Goal: Information Seeking & Learning: Learn about a topic

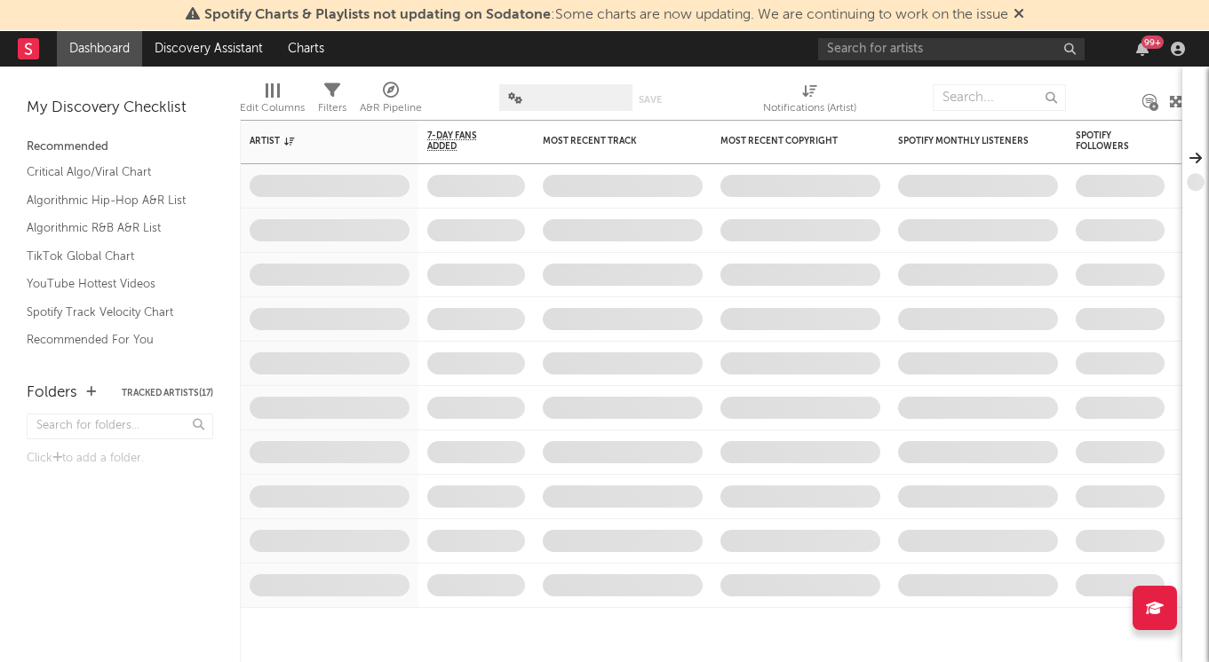
click at [912, 17] on span "Spotify Charts & Playlists not updating on Sodatone : Some charts are now updat…" at bounding box center [606, 15] width 804 height 14
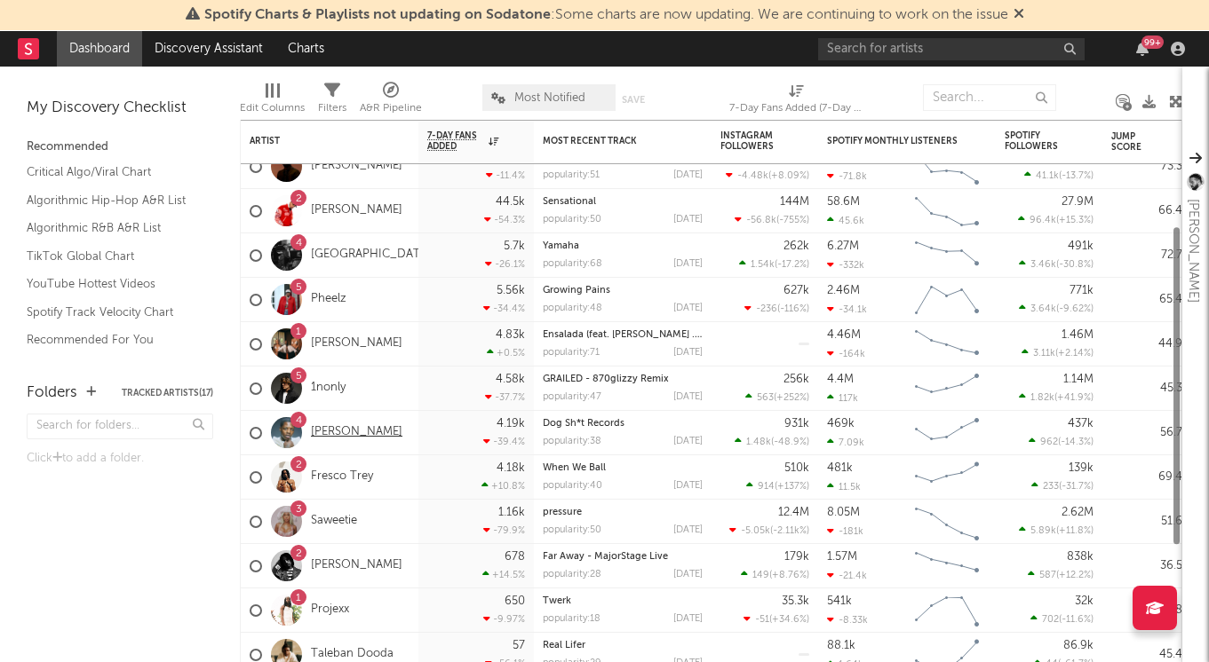
click at [337, 429] on link "[PERSON_NAME]" at bounding box center [356, 432] width 91 height 15
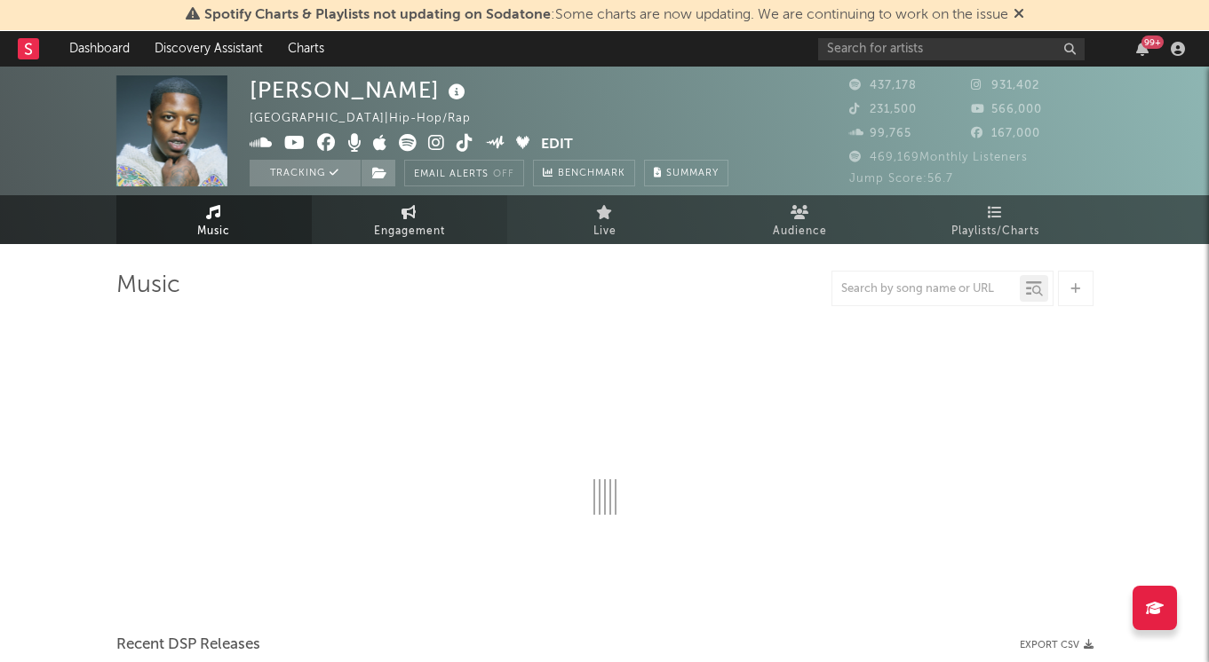
click at [407, 235] on span "Engagement" at bounding box center [409, 231] width 71 height 21
select select "1w"
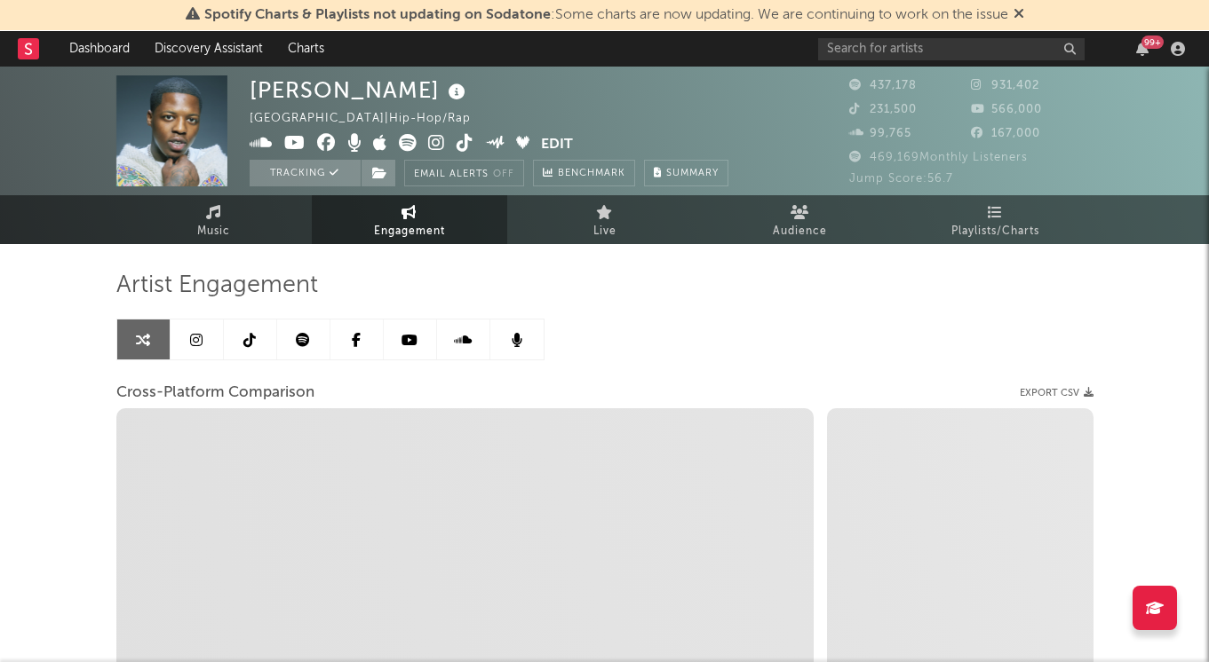
click at [201, 335] on icon at bounding box center [196, 340] width 12 height 14
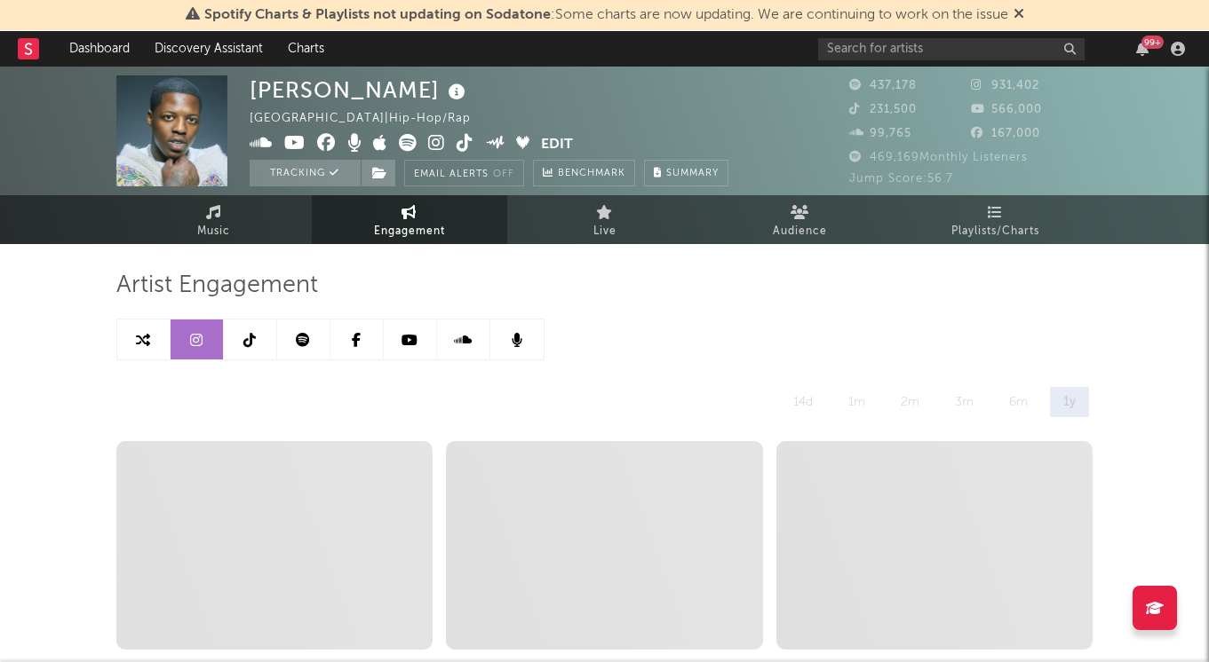
click at [142, 341] on icon at bounding box center [143, 340] width 14 height 14
select select "1w"
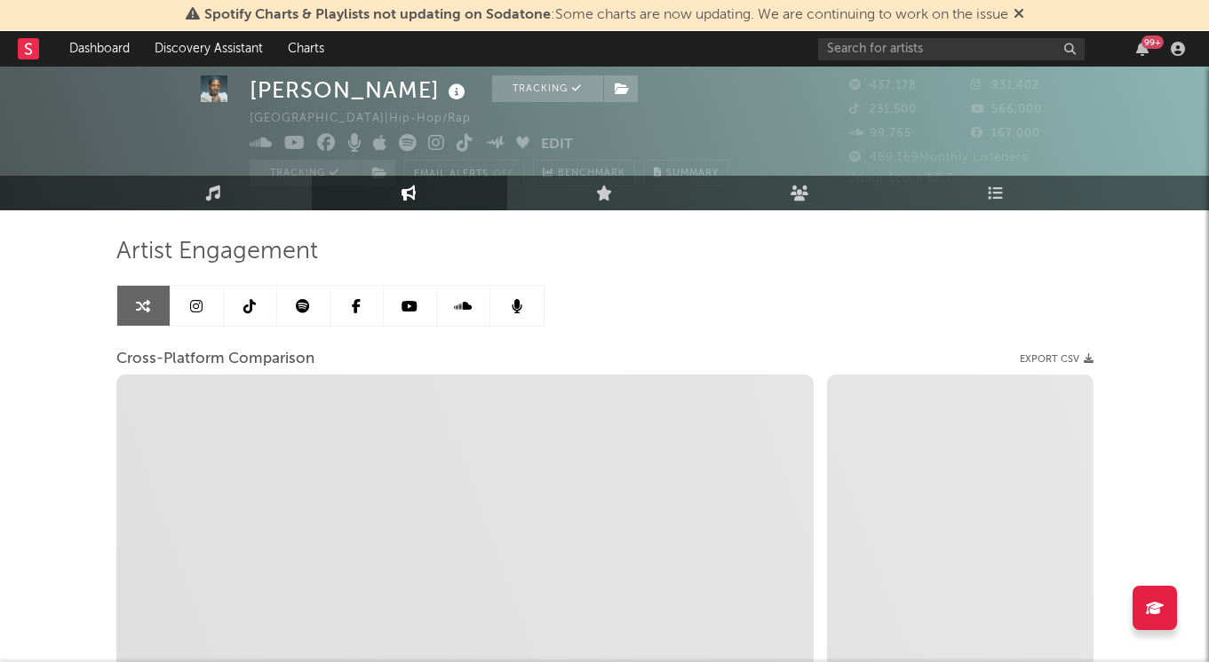
select select "1m"
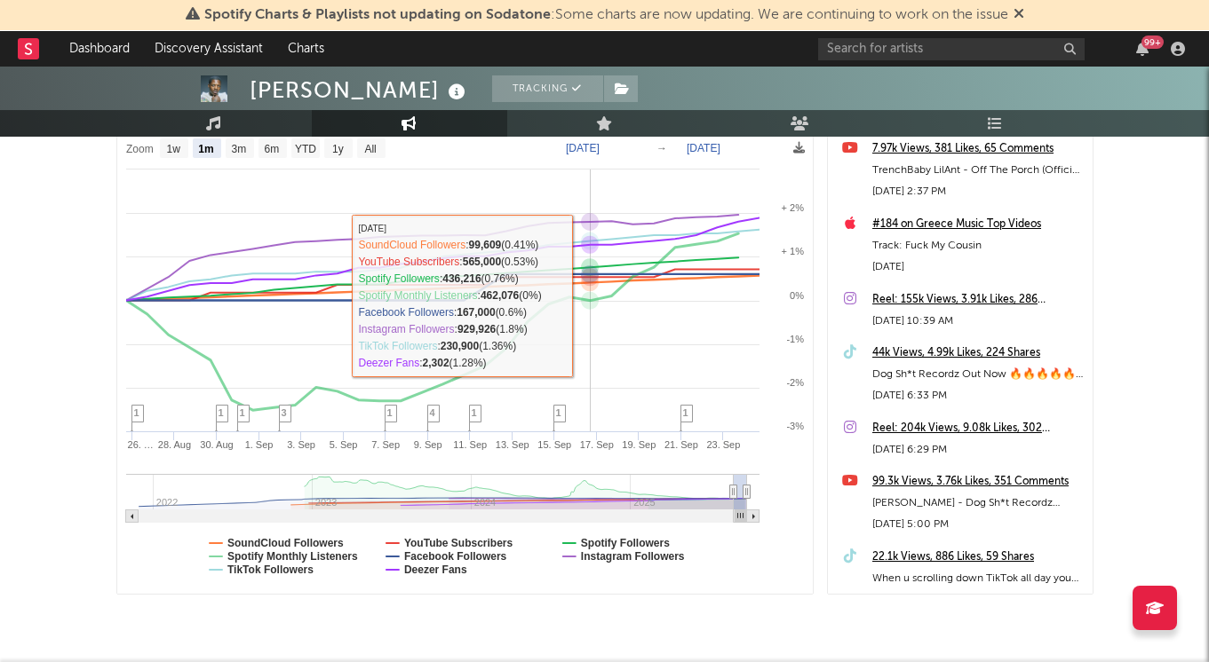
scroll to position [219, 0]
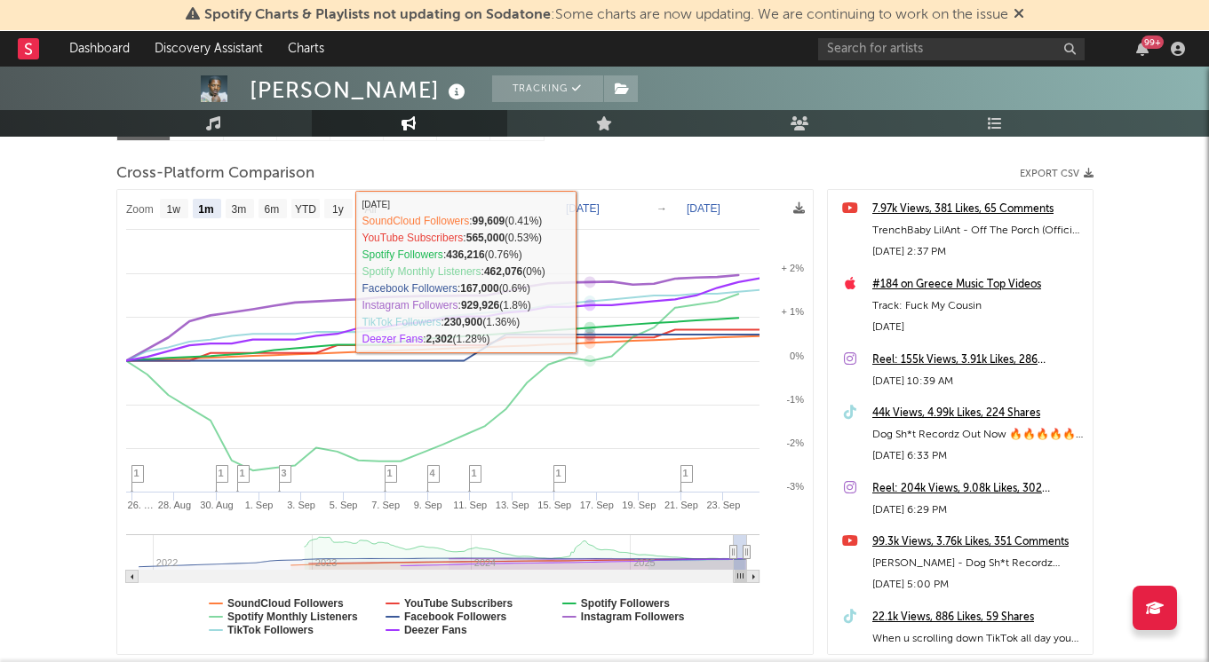
click at [617, 200] on rect at bounding box center [464, 422] width 695 height 464
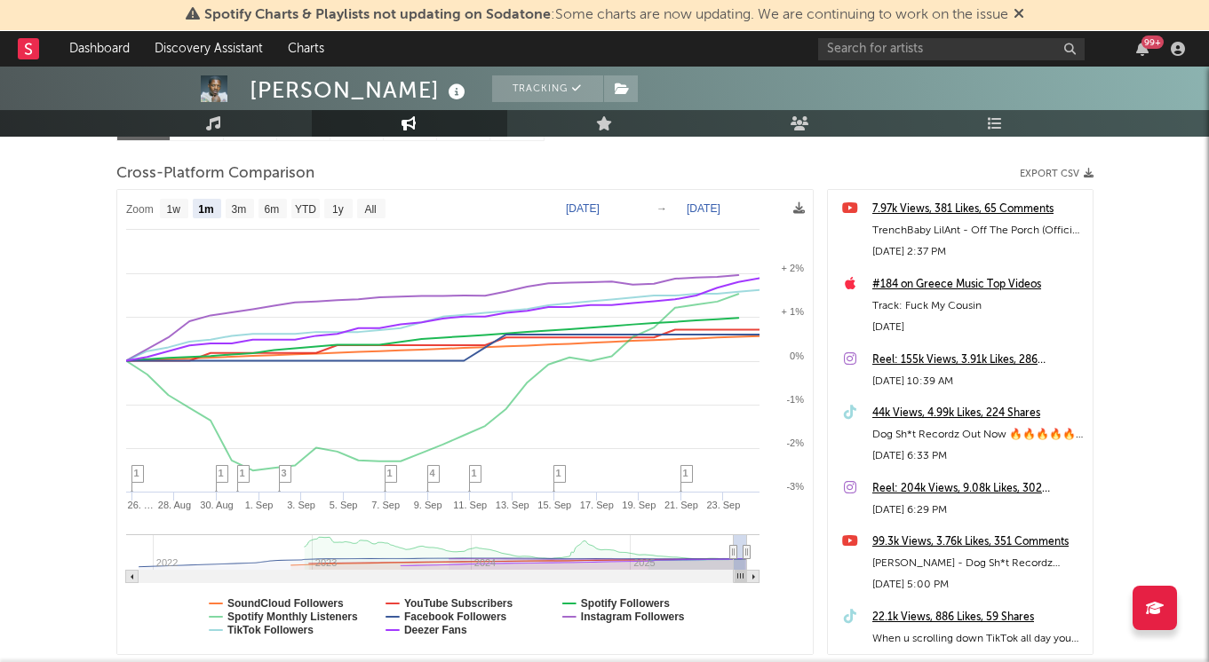
click at [599, 210] on text "[DATE]" at bounding box center [583, 208] width 34 height 12
click at [624, 204] on input "[DATE]" at bounding box center [595, 209] width 83 height 18
click at [637, 204] on input "[DATE]" at bounding box center [595, 209] width 83 height 18
type input "[DATE]"
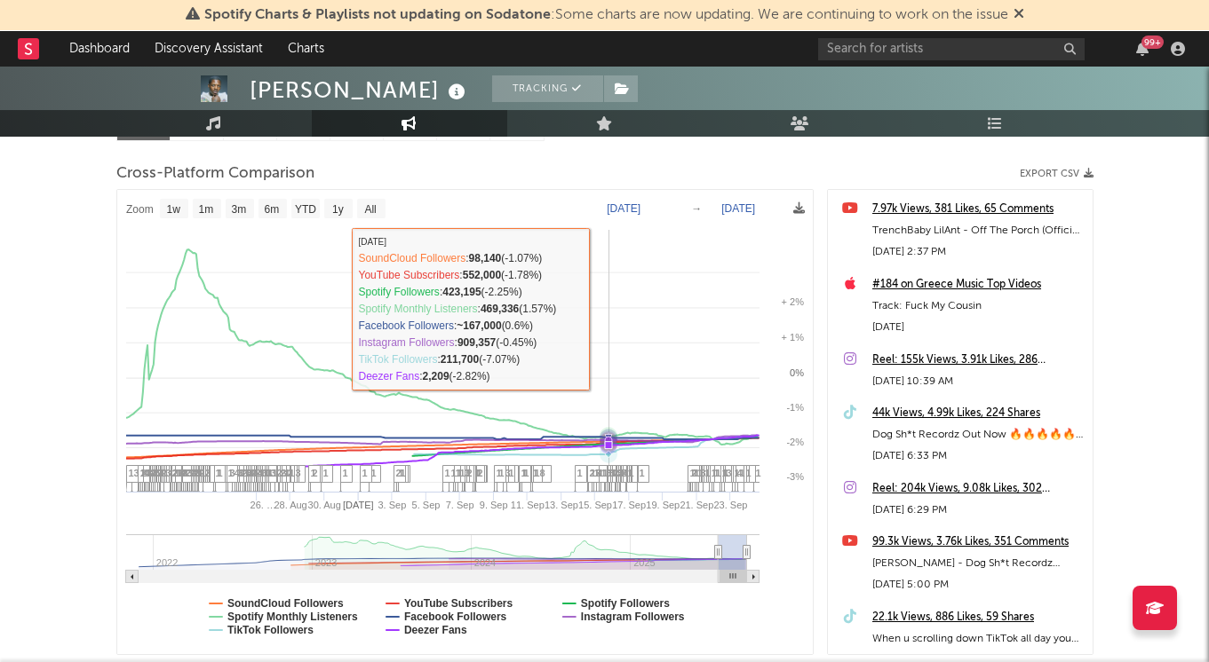
select select "1w"
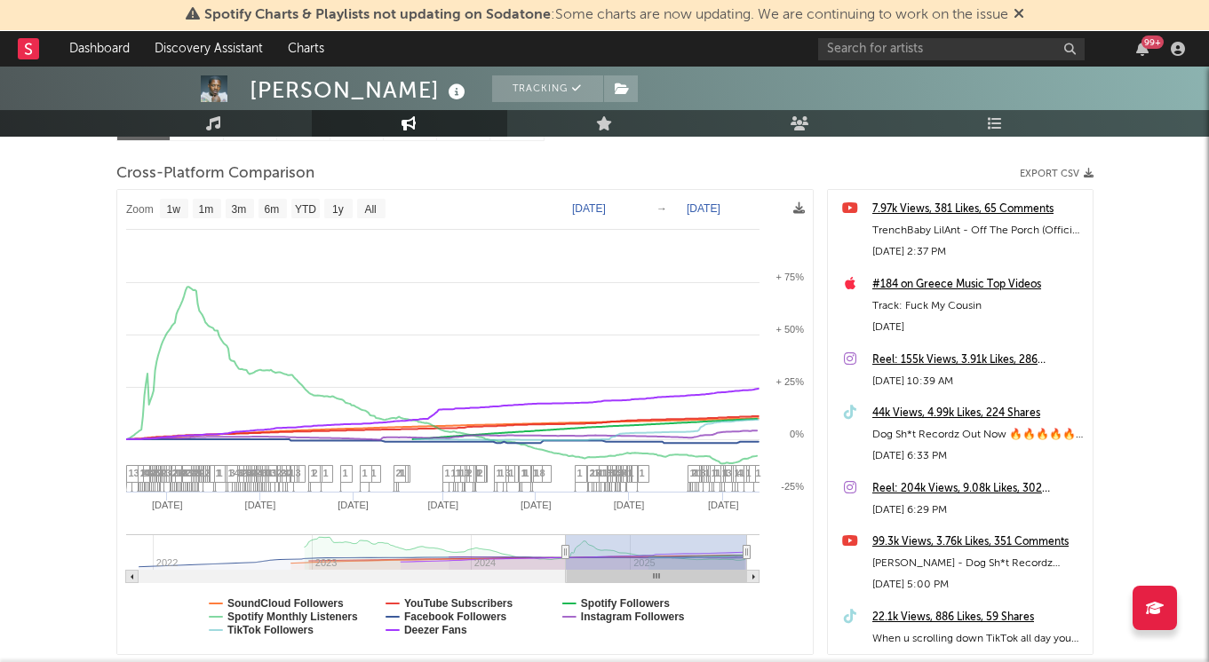
click at [720, 204] on text "[DATE]" at bounding box center [703, 208] width 34 height 12
click at [756, 206] on input "[DATE]" at bounding box center [714, 209] width 83 height 18
click at [305, 605] on text "SoundCloud Followers" at bounding box center [285, 604] width 116 height 12
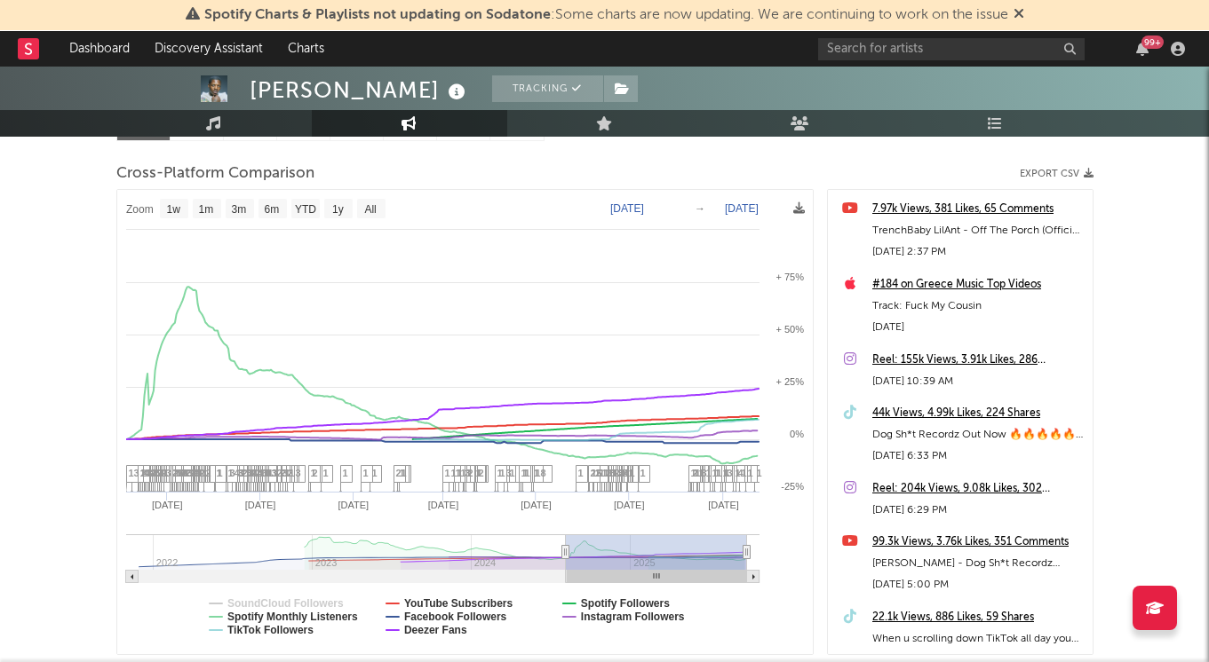
select select "1w"
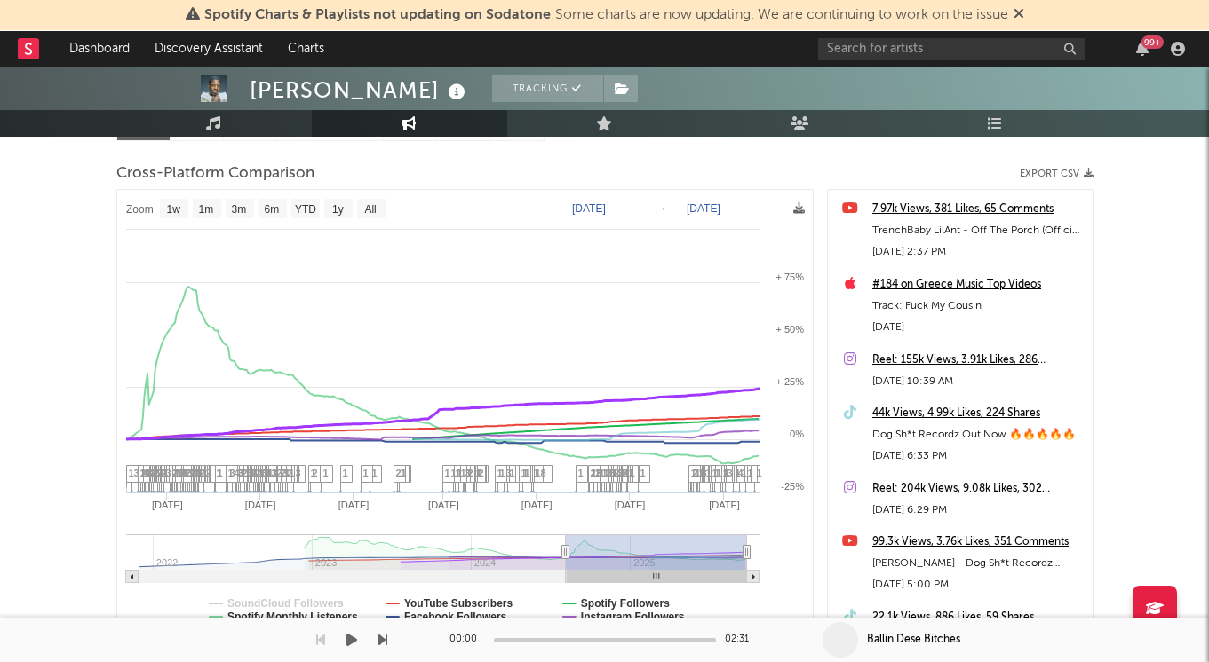
click at [439, 633] on div "00:00 02:31 Ballin Dese Bitches" at bounding box center [604, 640] width 1209 height 44
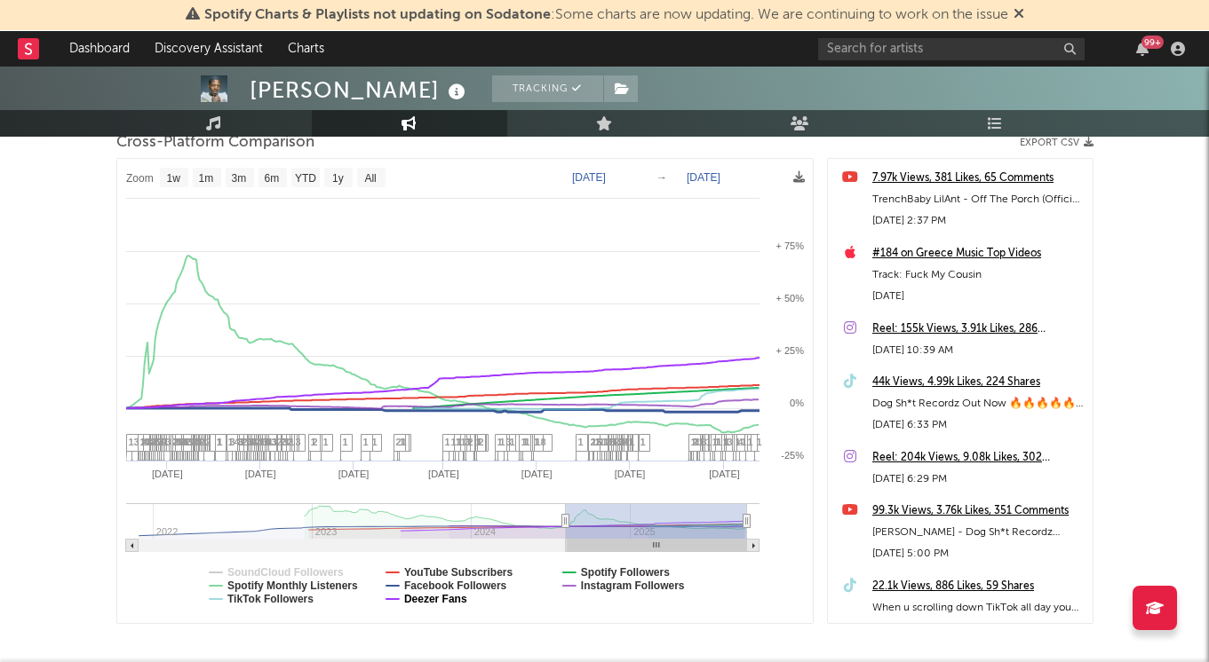
scroll to position [255, 0]
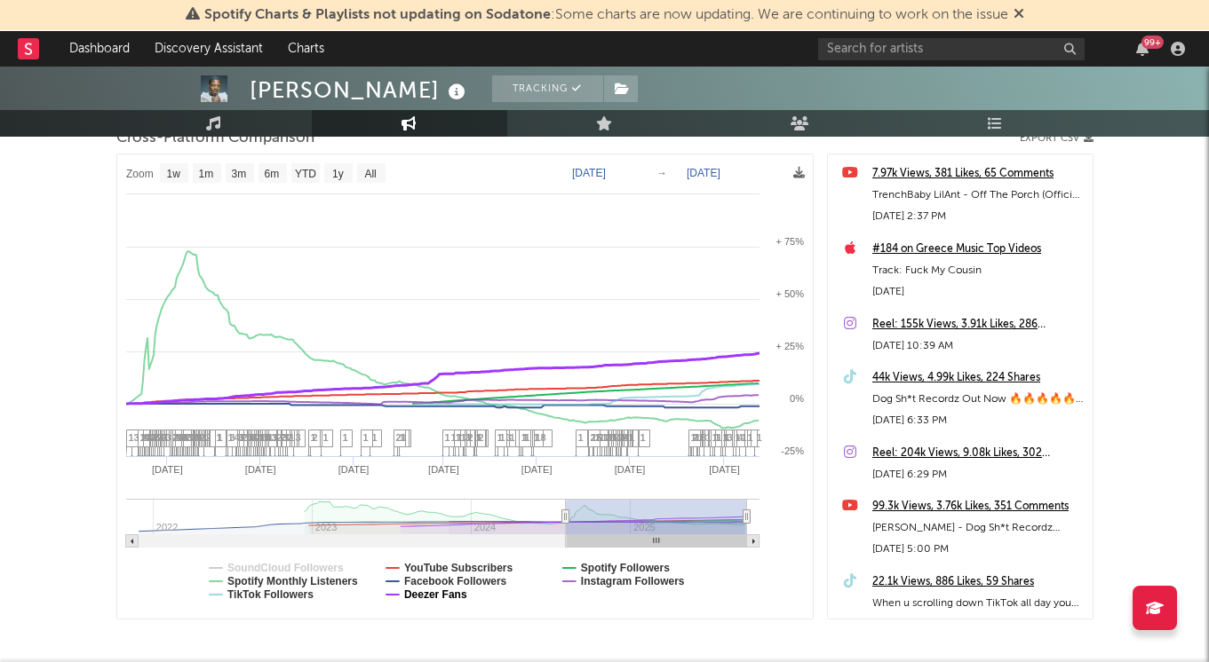
click at [438, 593] on text "Deezer Fans" at bounding box center [434, 595] width 63 height 12
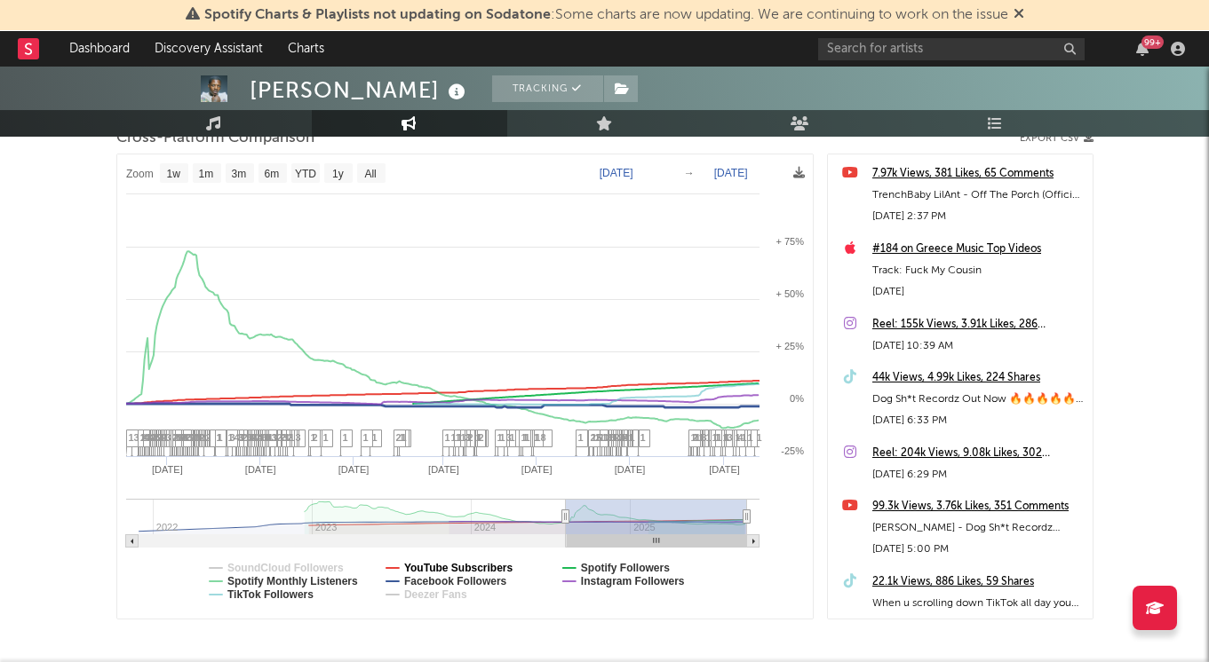
select select "1w"
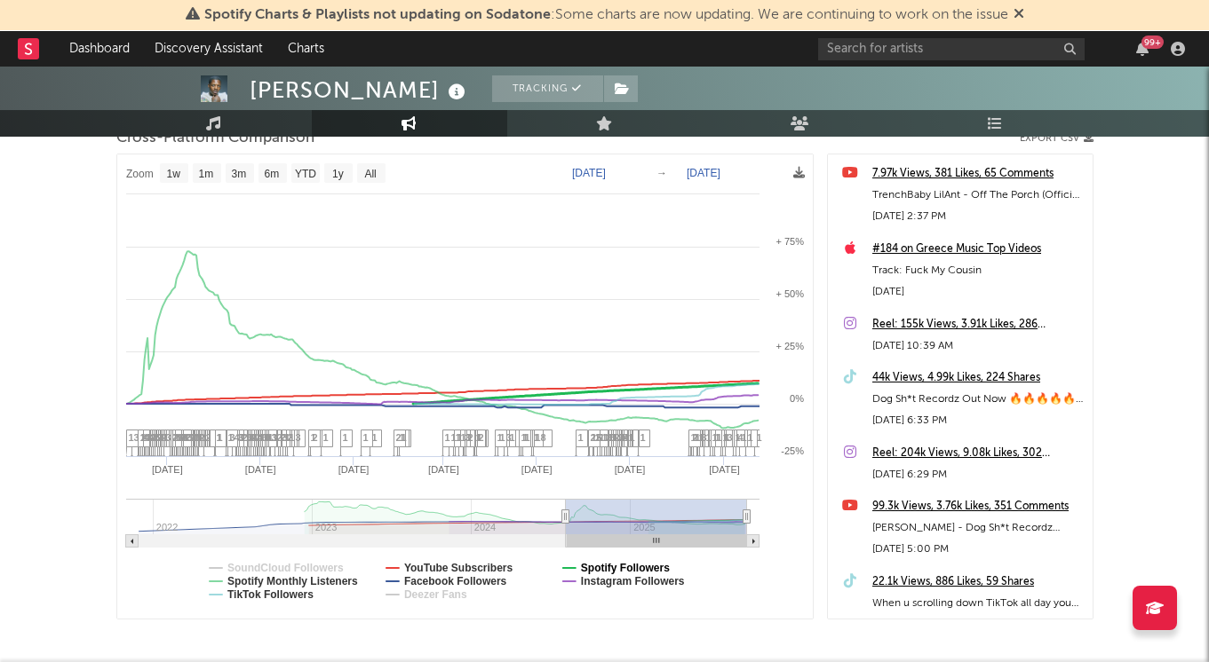
click at [599, 565] on text "Spotify Followers" at bounding box center [624, 568] width 89 height 12
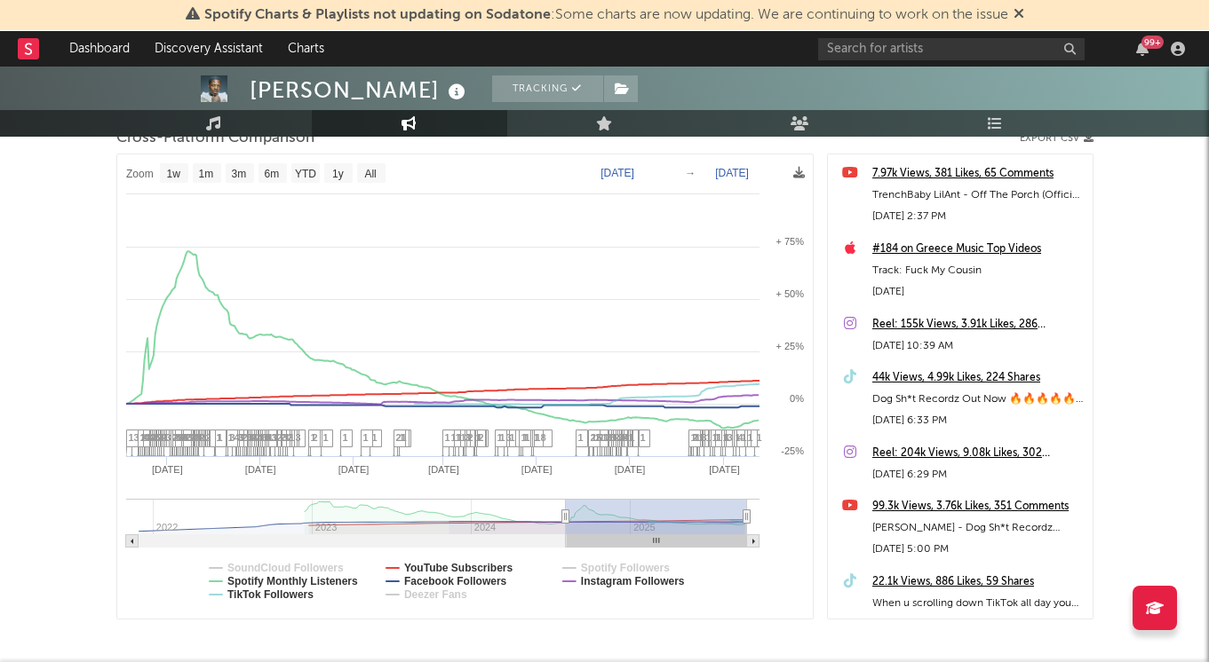
select select "1w"
click at [593, 566] on text "Spotify Followers" at bounding box center [624, 568] width 89 height 12
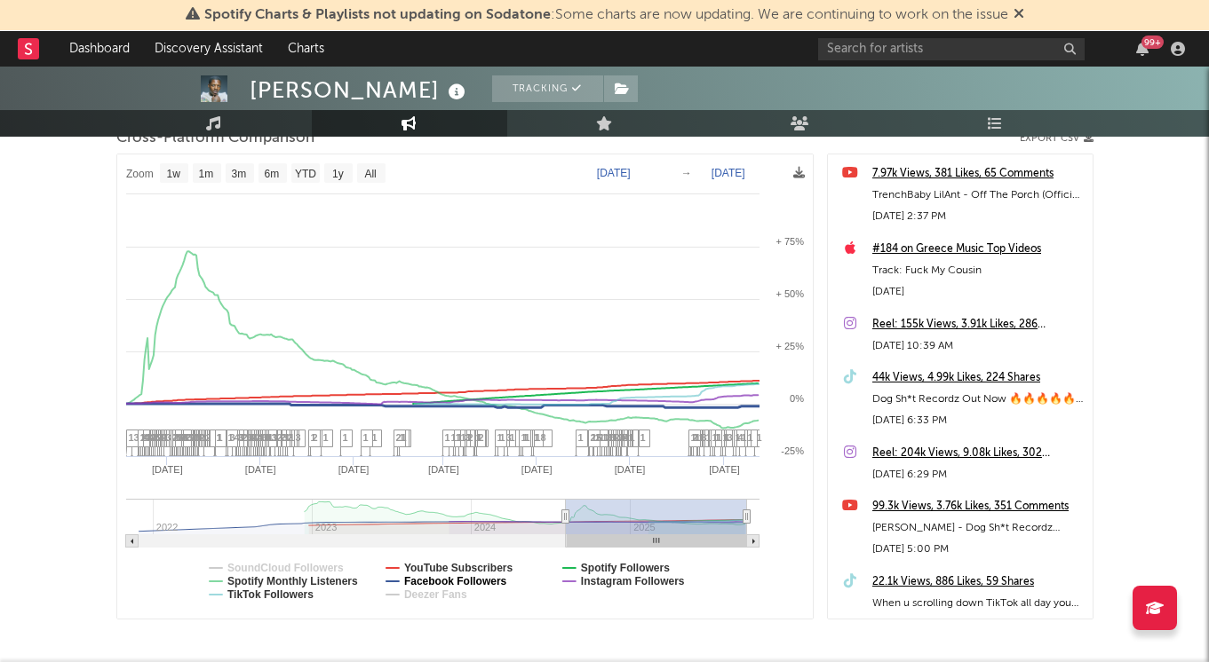
select select "1w"
click at [452, 593] on text "Deezer Fans" at bounding box center [434, 595] width 63 height 12
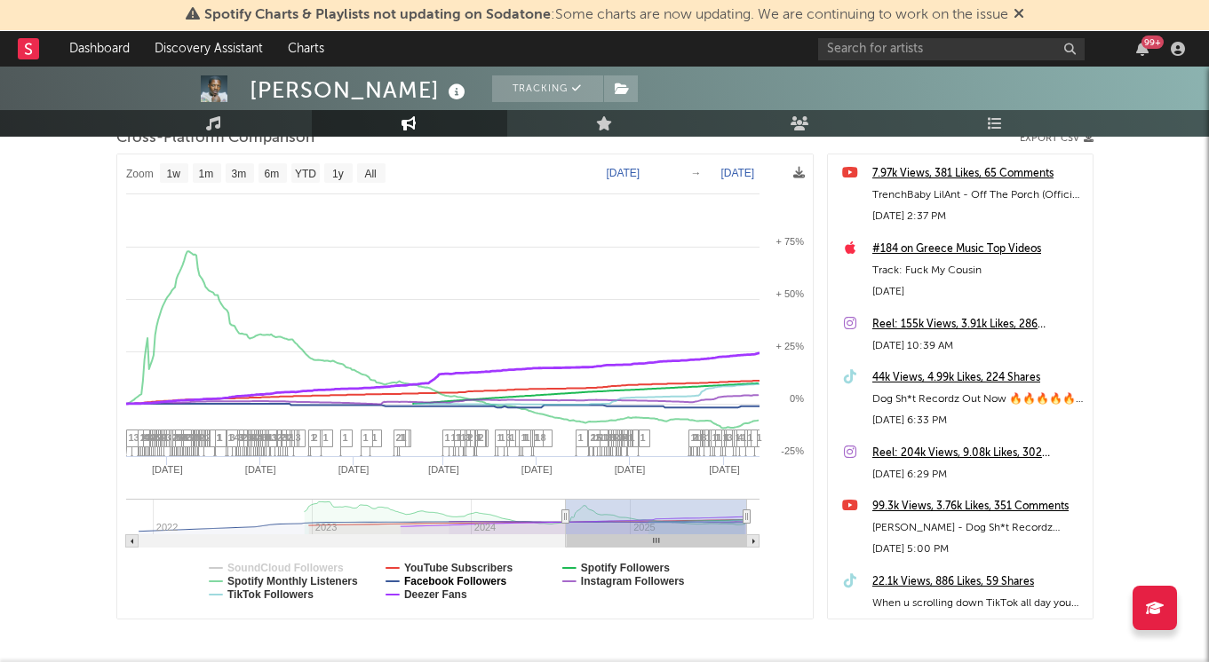
select select "1w"
click at [321, 566] on text "SoundCloud Followers" at bounding box center [285, 568] width 116 height 12
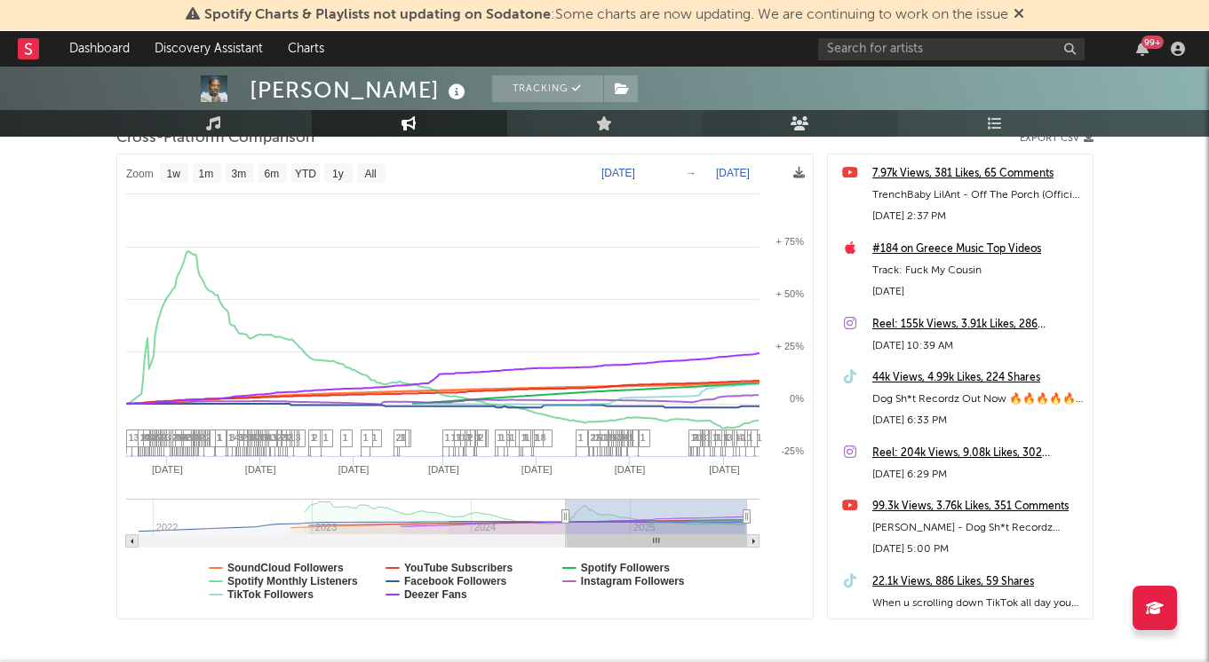
select select "1w"
click at [720, 170] on text "[DATE]" at bounding box center [703, 173] width 34 height 12
click at [756, 169] on input "[DATE]" at bounding box center [714, 173] width 83 height 18
type input "[DATE]"
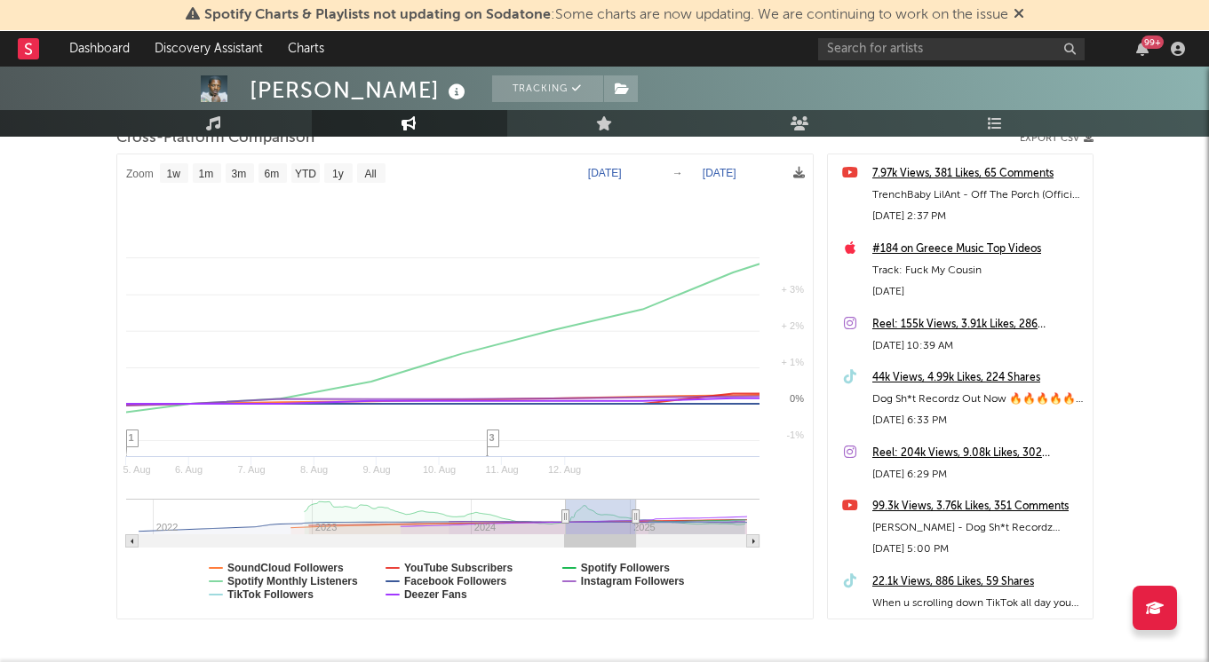
select select "1w"
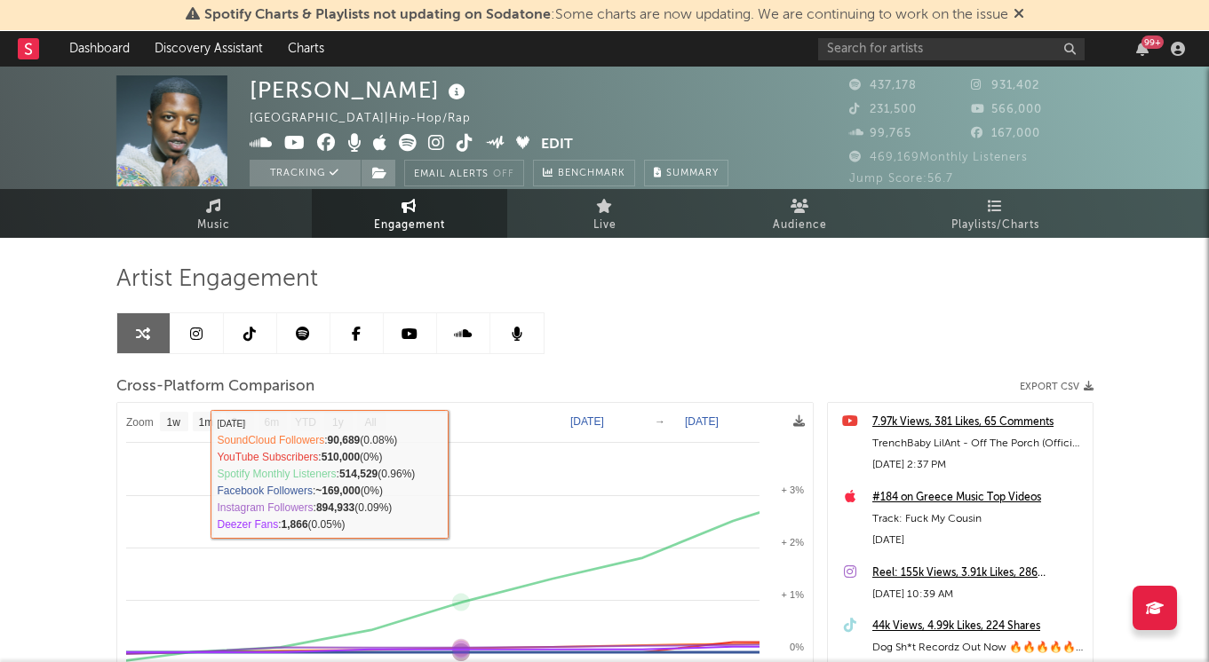
scroll to position [0, 0]
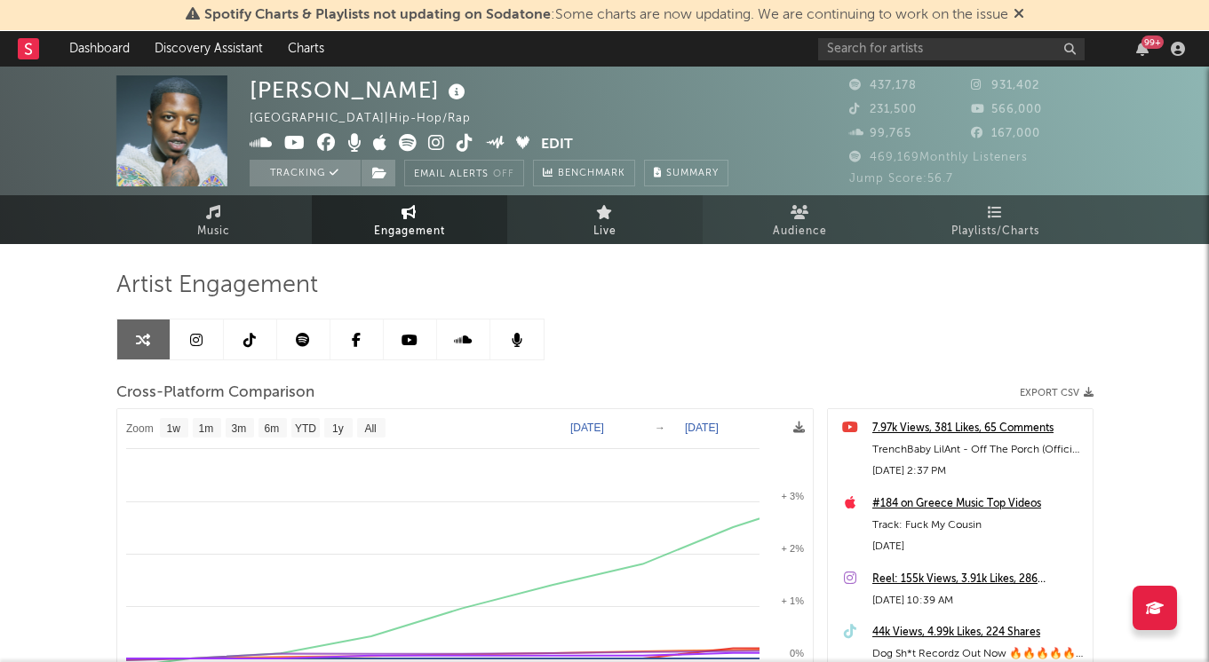
click at [662, 224] on link "Live" at bounding box center [604, 219] width 195 height 49
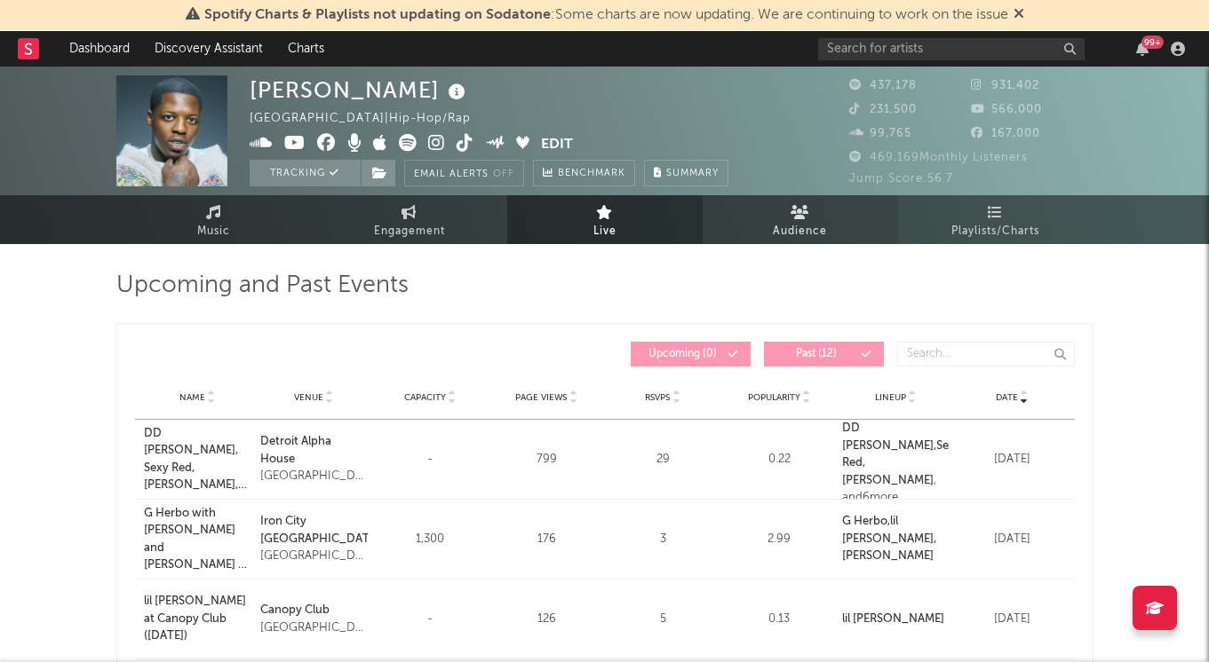
click at [763, 216] on link "Audience" at bounding box center [799, 219] width 195 height 49
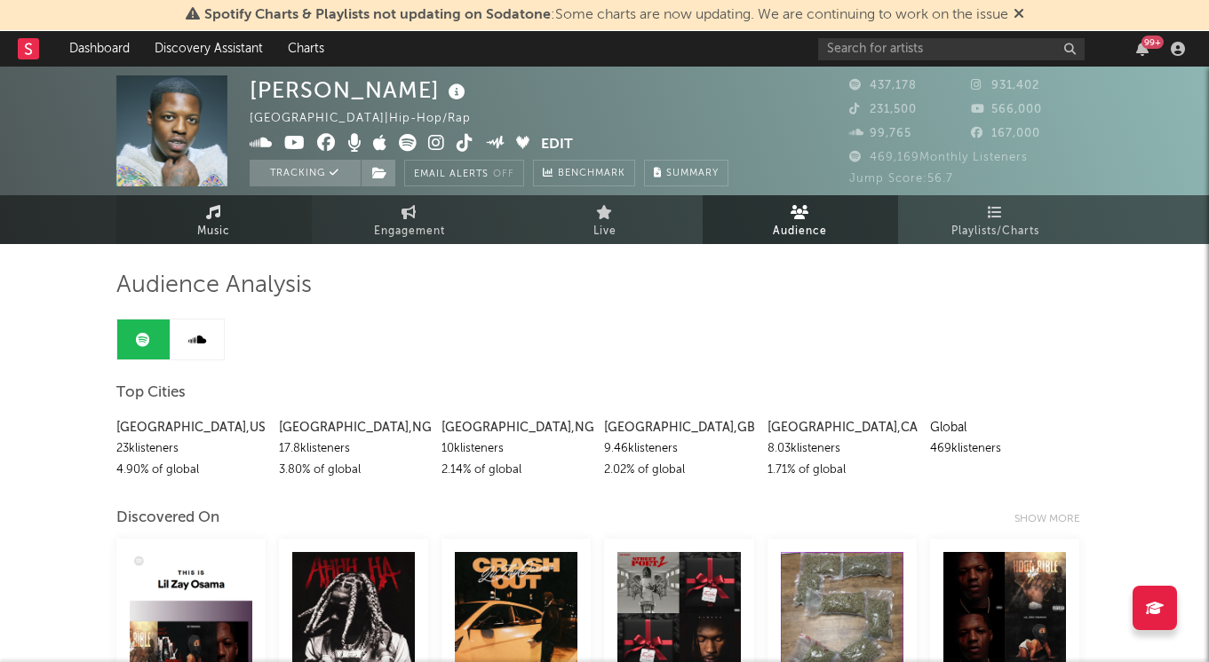
click at [226, 234] on span "Music" at bounding box center [213, 231] width 33 height 21
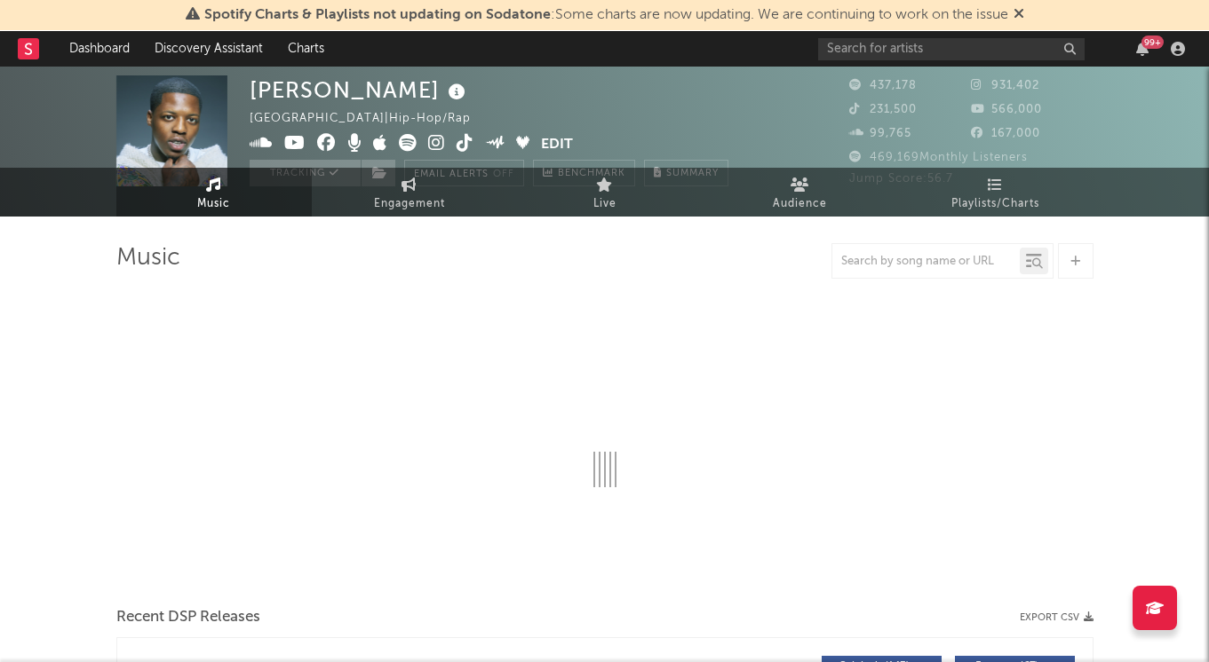
select select "6m"
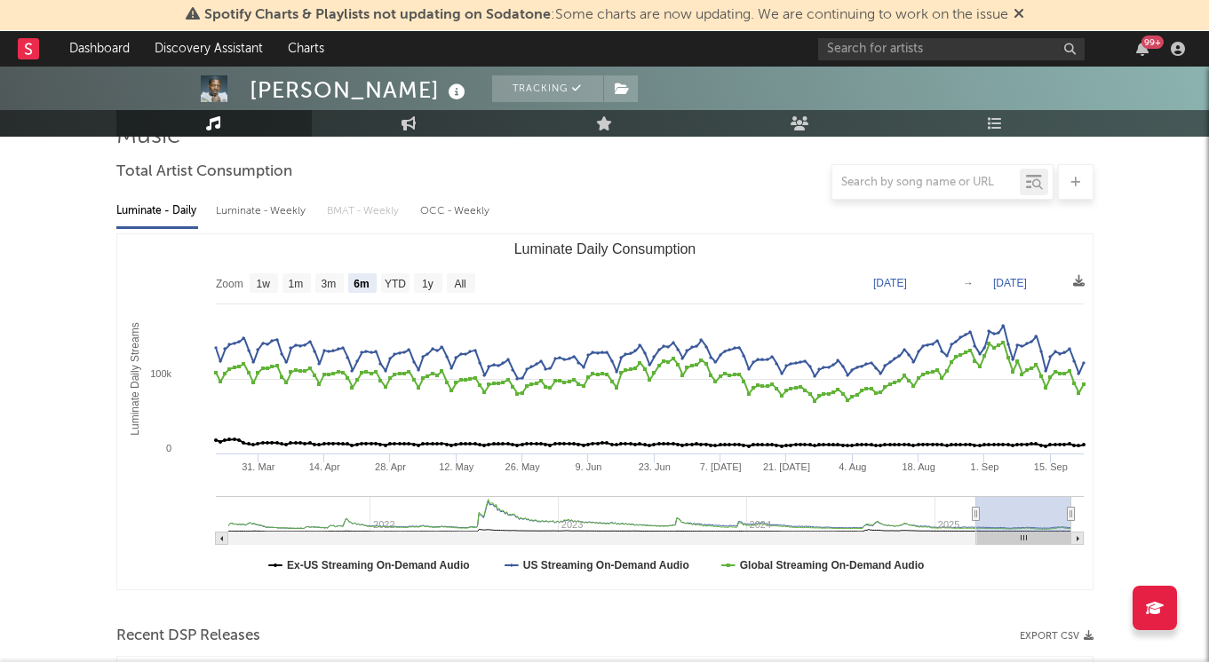
scroll to position [151, 0]
click at [907, 282] on text "[DATE]" at bounding box center [890, 281] width 34 height 12
click at [943, 280] on input "[DATE]" at bounding box center [901, 282] width 83 height 18
type input "[DATE]"
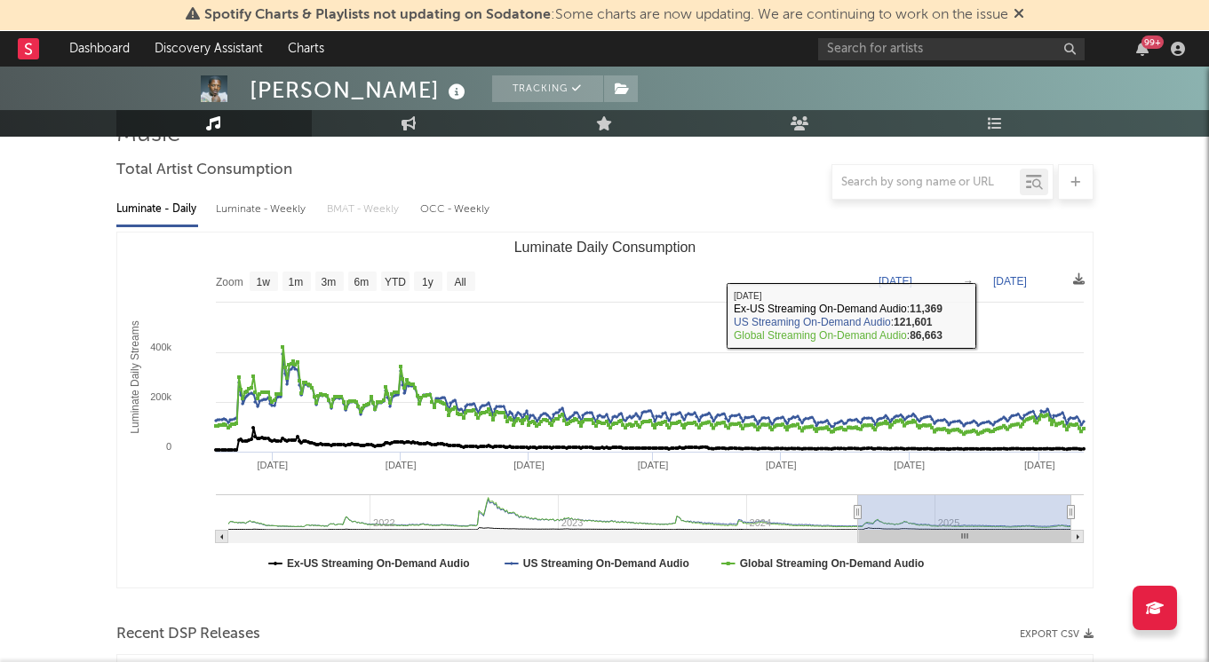
click at [1027, 282] on text "[DATE]" at bounding box center [1010, 281] width 34 height 12
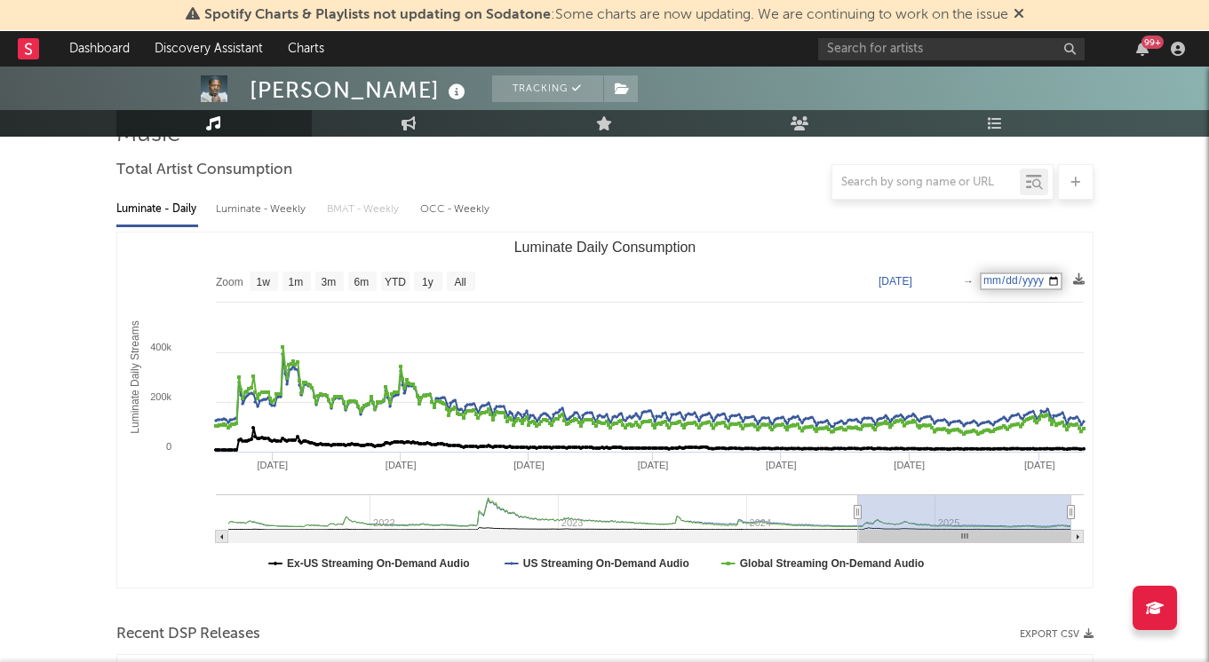
click at [1062, 279] on input "[DATE]" at bounding box center [1020, 282] width 83 height 18
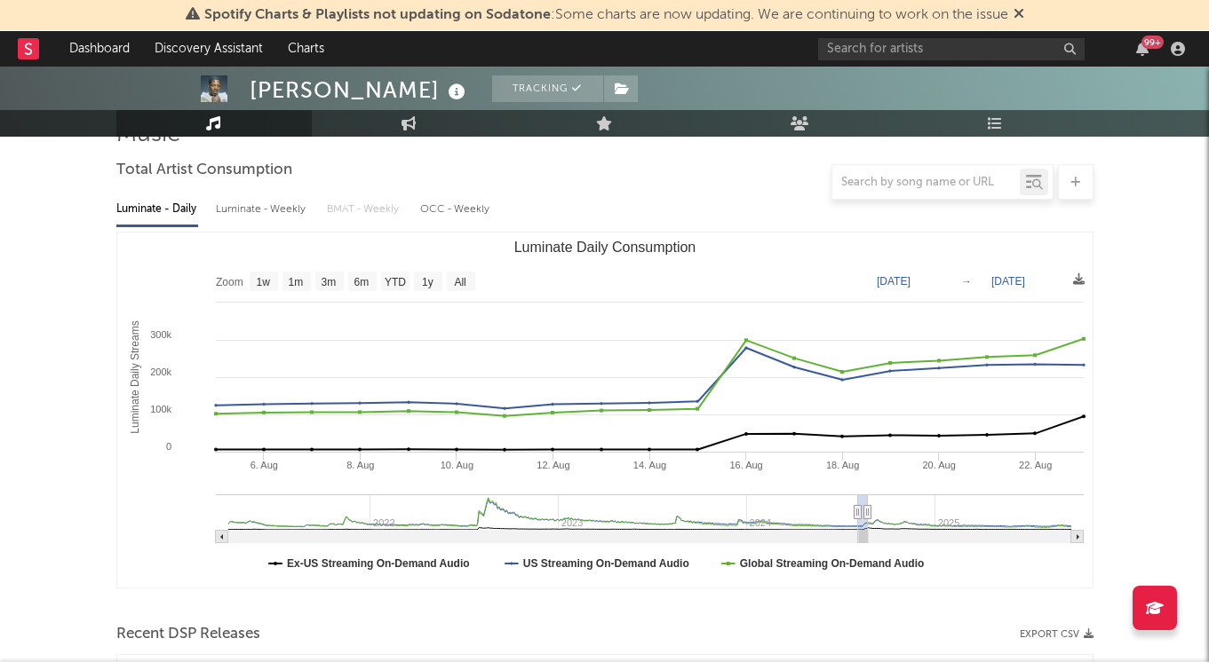
click at [1023, 282] on text "[DATE]" at bounding box center [1008, 281] width 34 height 12
click at [1061, 280] on input "[DATE]" at bounding box center [1020, 282] width 83 height 18
type input "[DATE]"
